Goal: Information Seeking & Learning: Learn about a topic

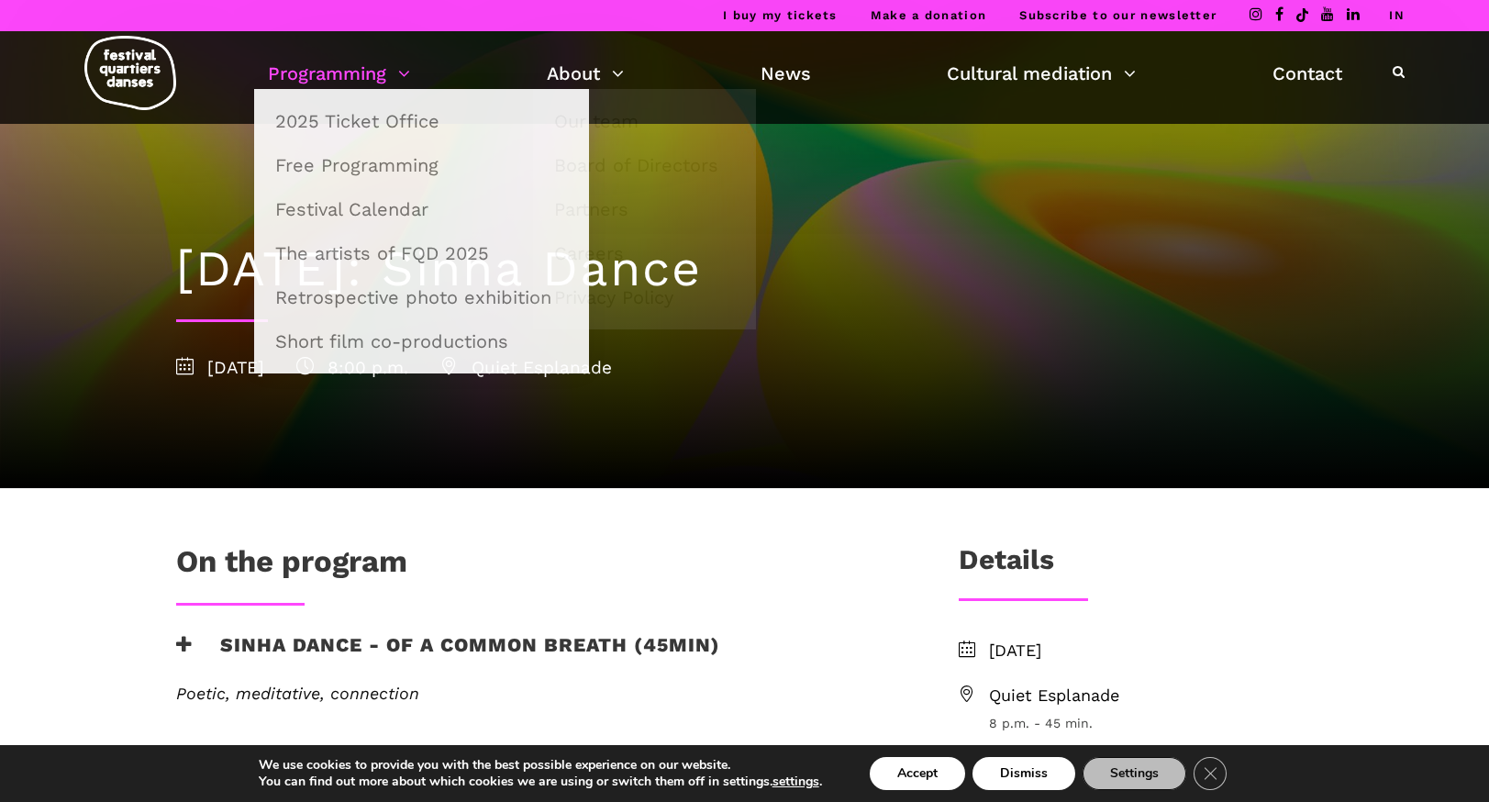
click at [389, 59] on link "Programming" at bounding box center [339, 73] width 142 height 31
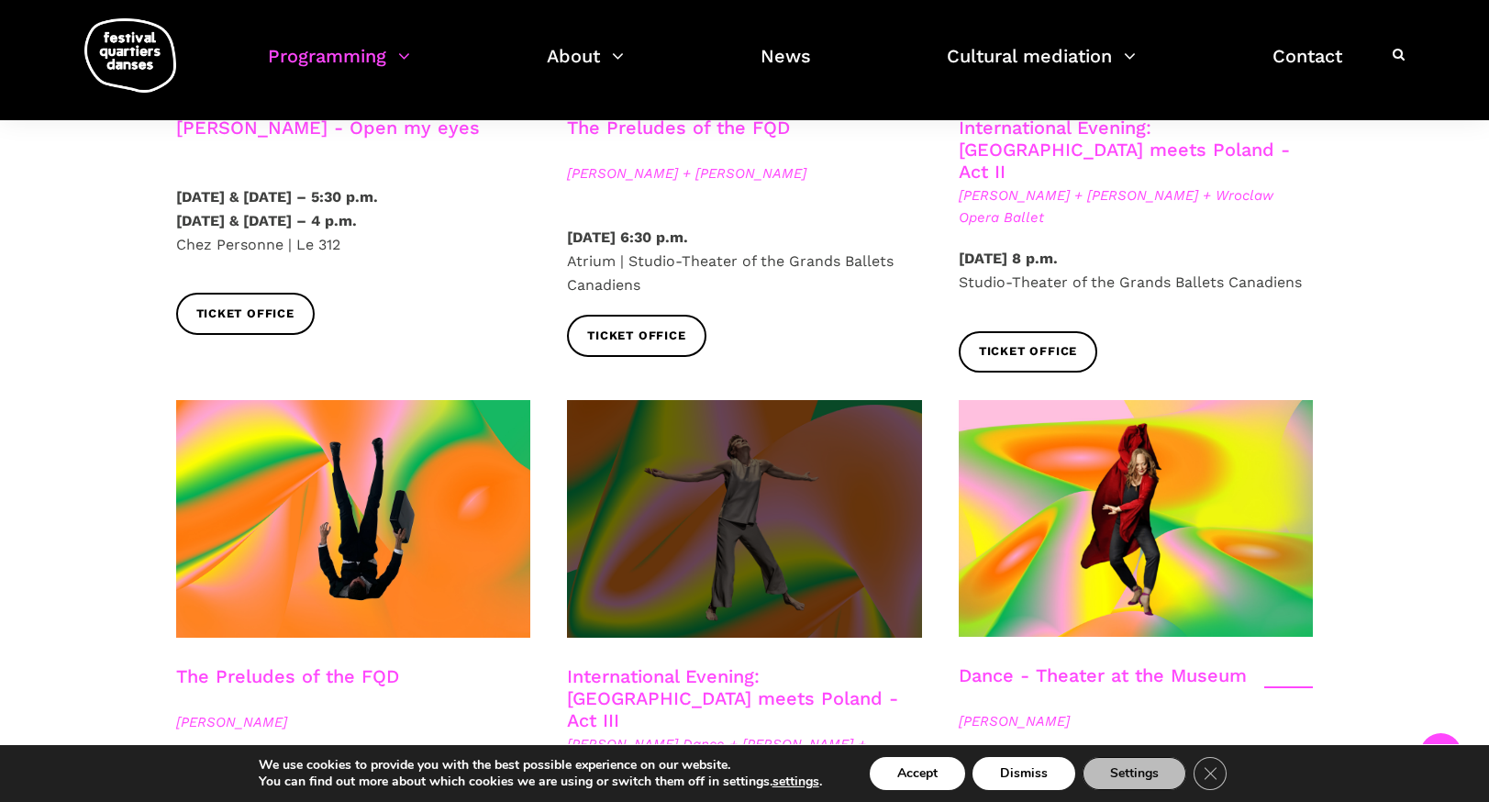
scroll to position [2050, 0]
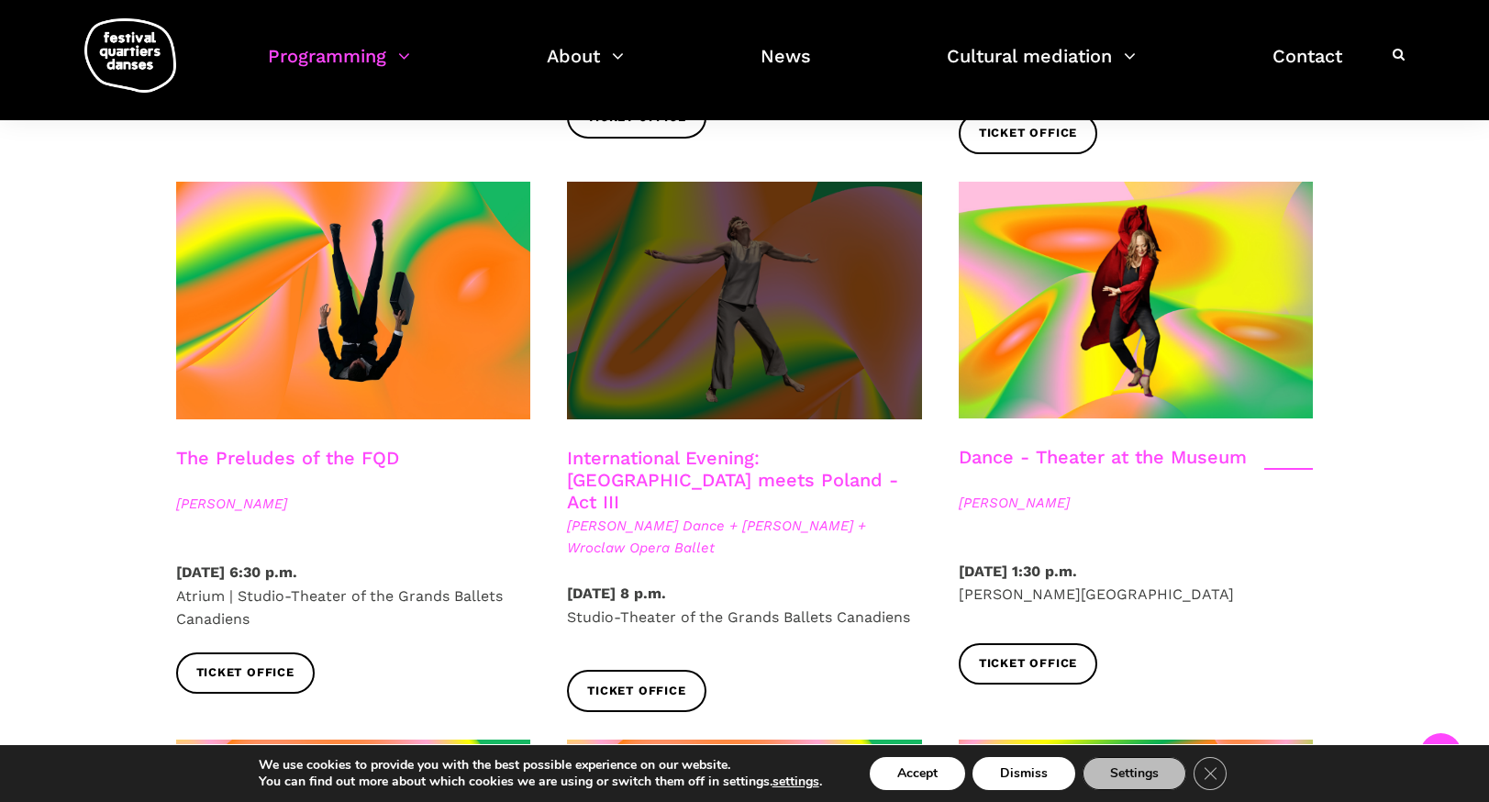
click at [764, 260] on span at bounding box center [744, 301] width 355 height 238
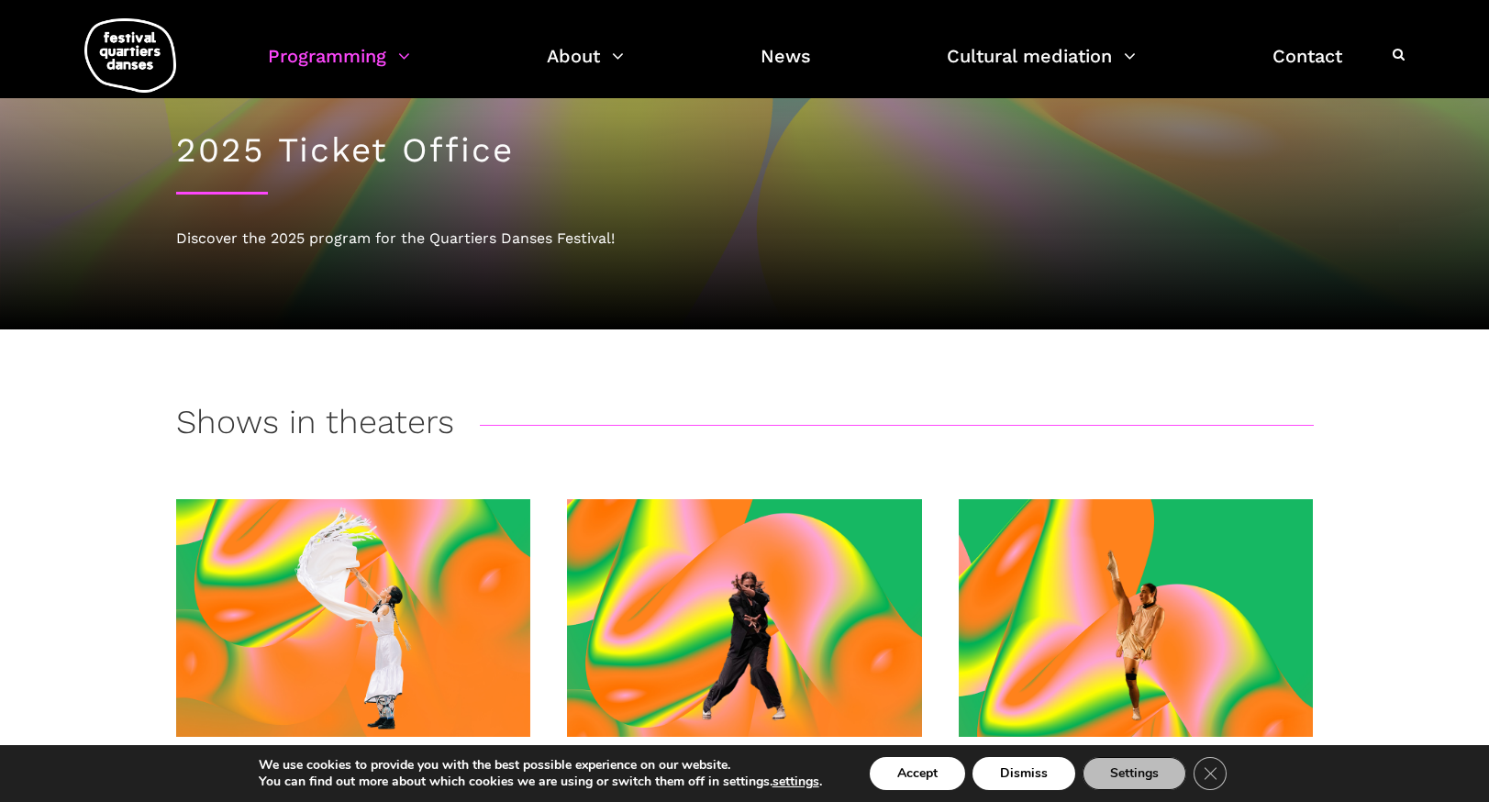
scroll to position [0, 0]
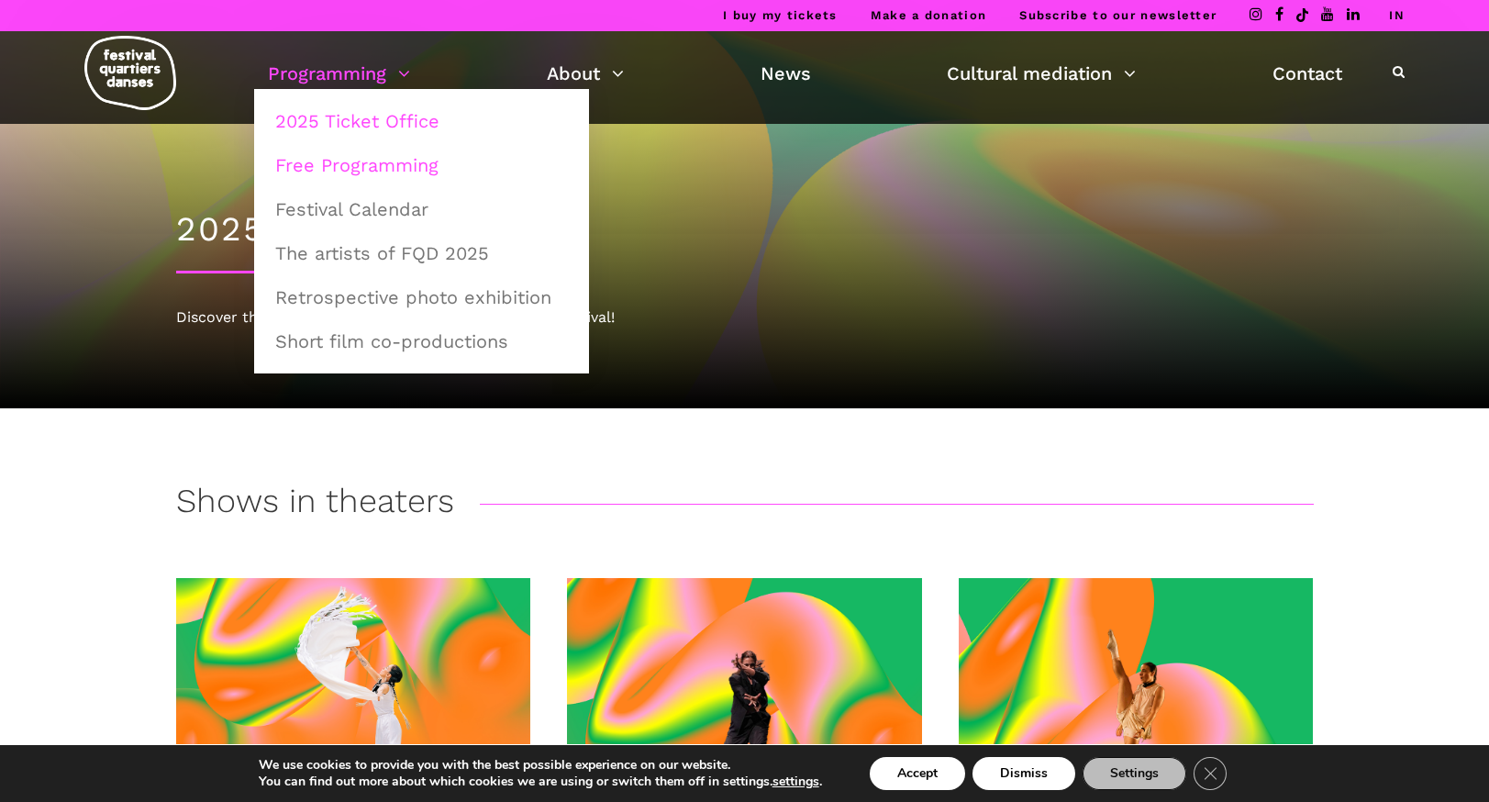
click at [343, 166] on font "Free Programming" at bounding box center [356, 165] width 163 height 22
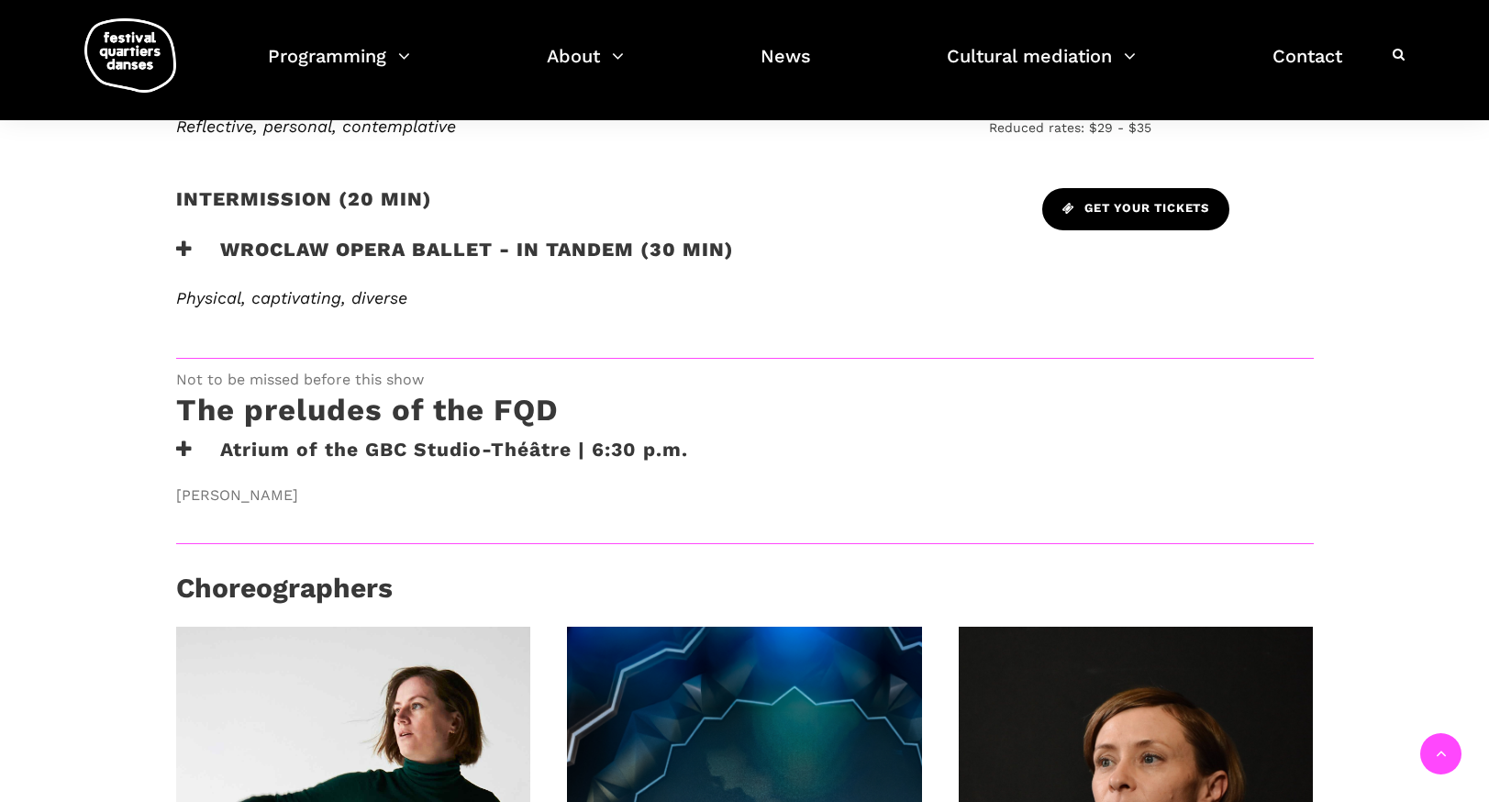
click at [1104, 204] on font "Get your tickets" at bounding box center [1147, 209] width 125 height 14
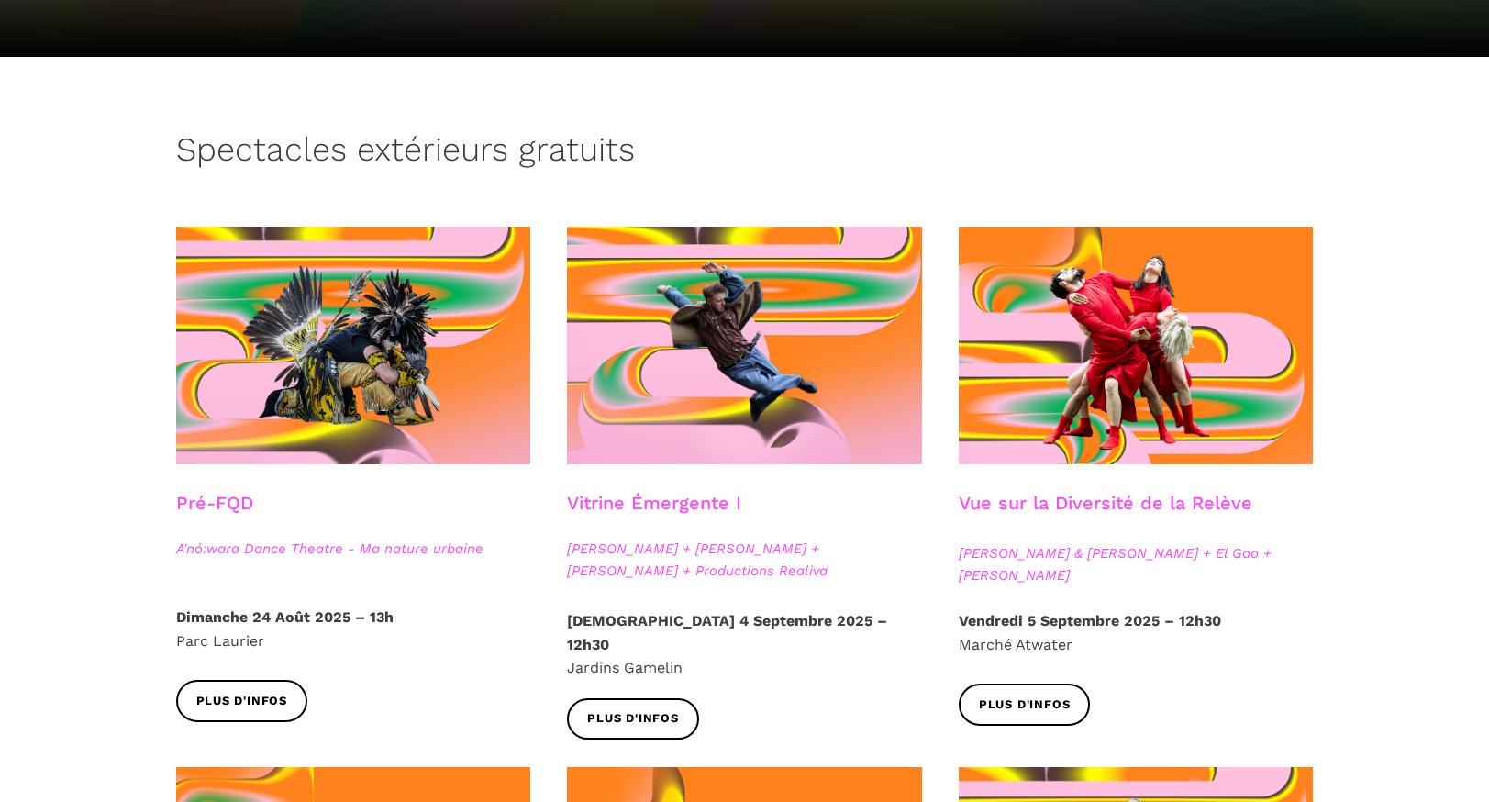
scroll to position [447, 0]
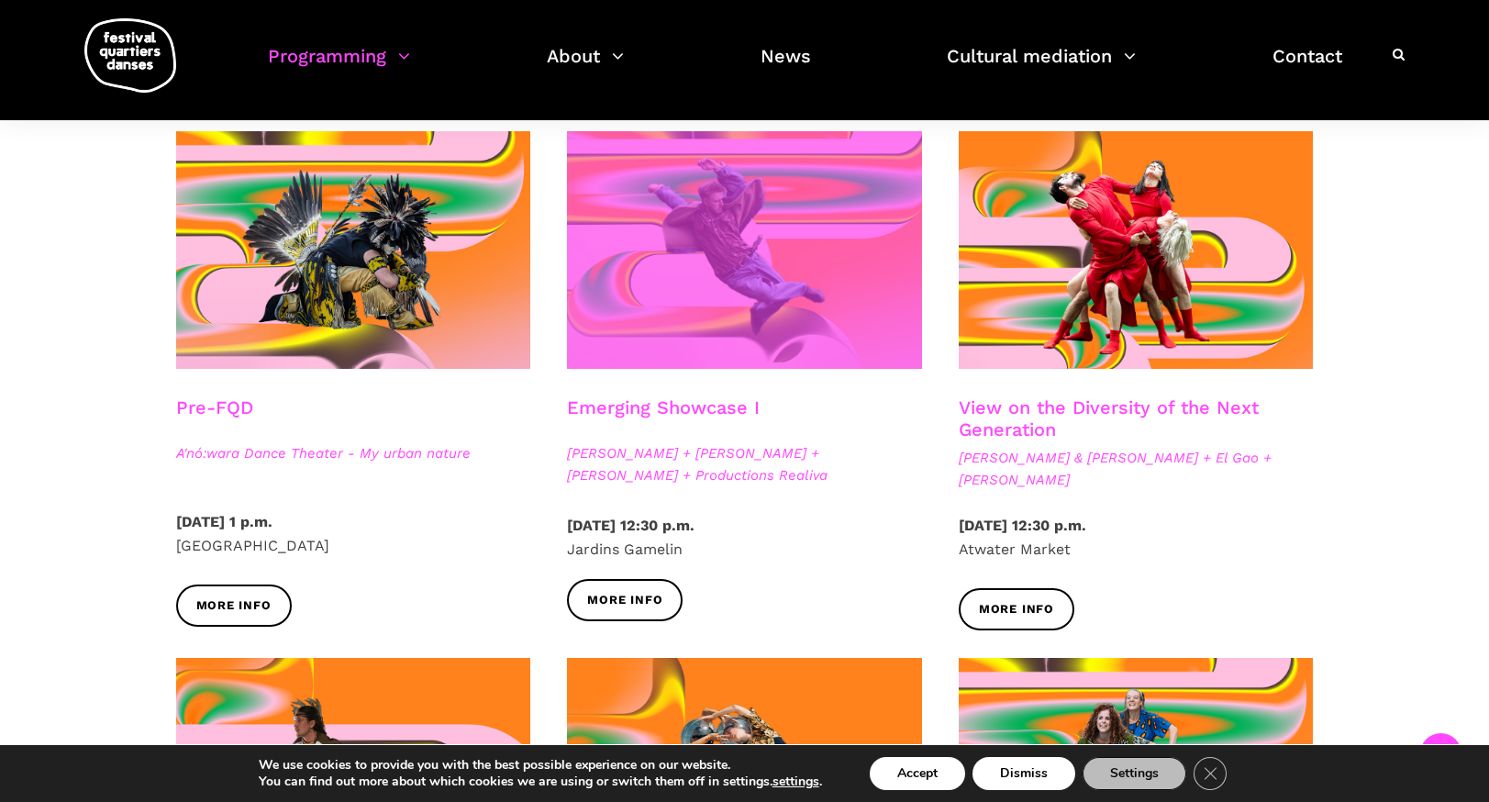
click at [718, 243] on span at bounding box center [744, 250] width 355 height 238
